Goal: Task Accomplishment & Management: Complete application form

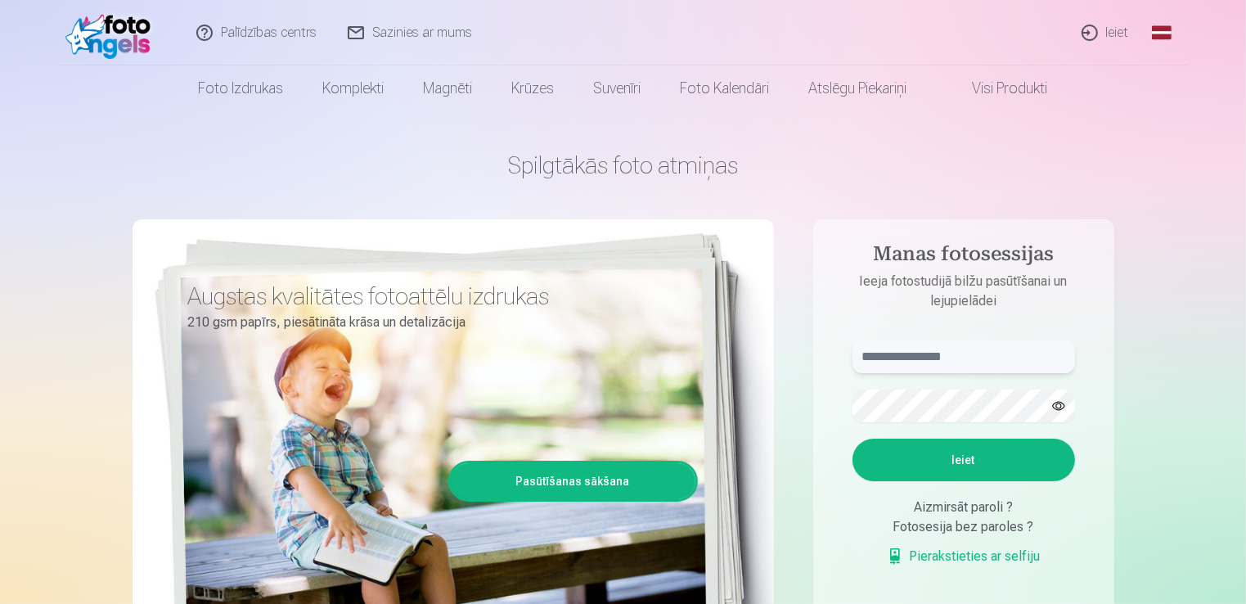
click at [971, 357] on input "text" at bounding box center [963, 356] width 222 height 33
type input "**********"
click at [977, 463] on button "Ieiet" at bounding box center [963, 459] width 222 height 43
